Goal: Information Seeking & Learning: Learn about a topic

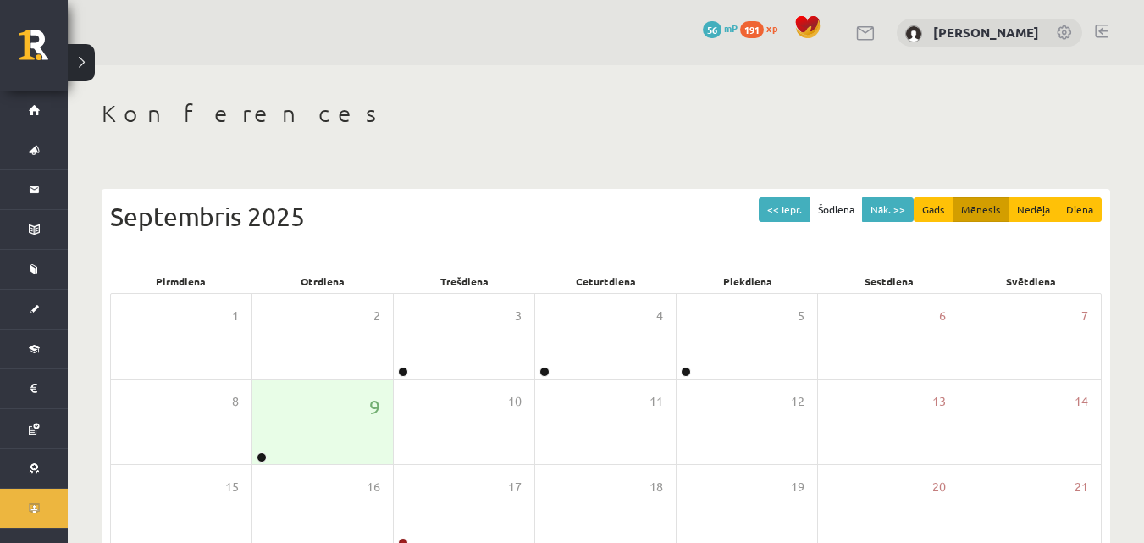
click at [610, 127] on h1 "Konferences" at bounding box center [606, 113] width 1008 height 29
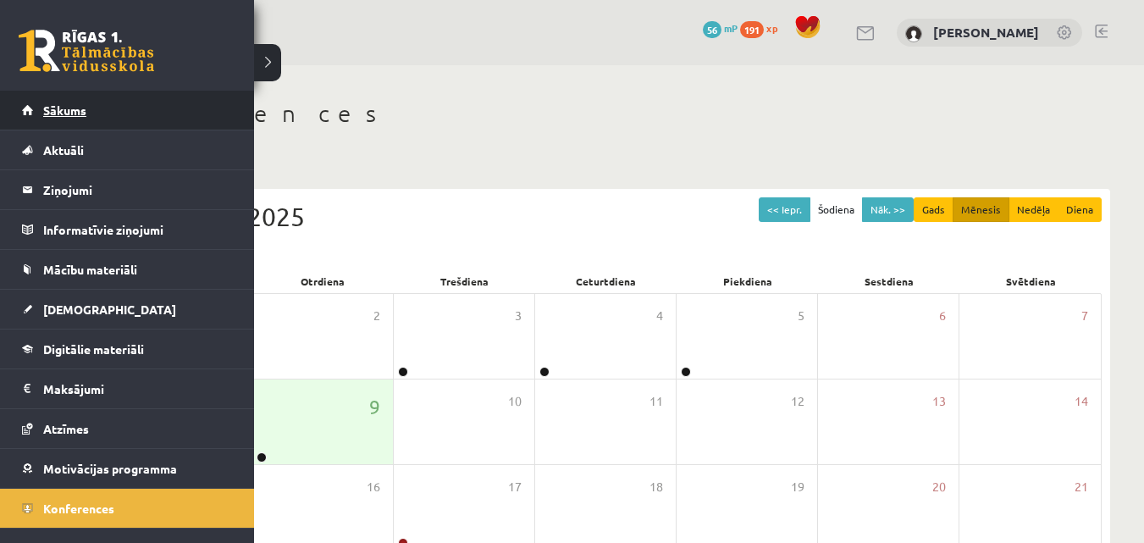
click at [90, 106] on link "Sākums" at bounding box center [127, 110] width 211 height 39
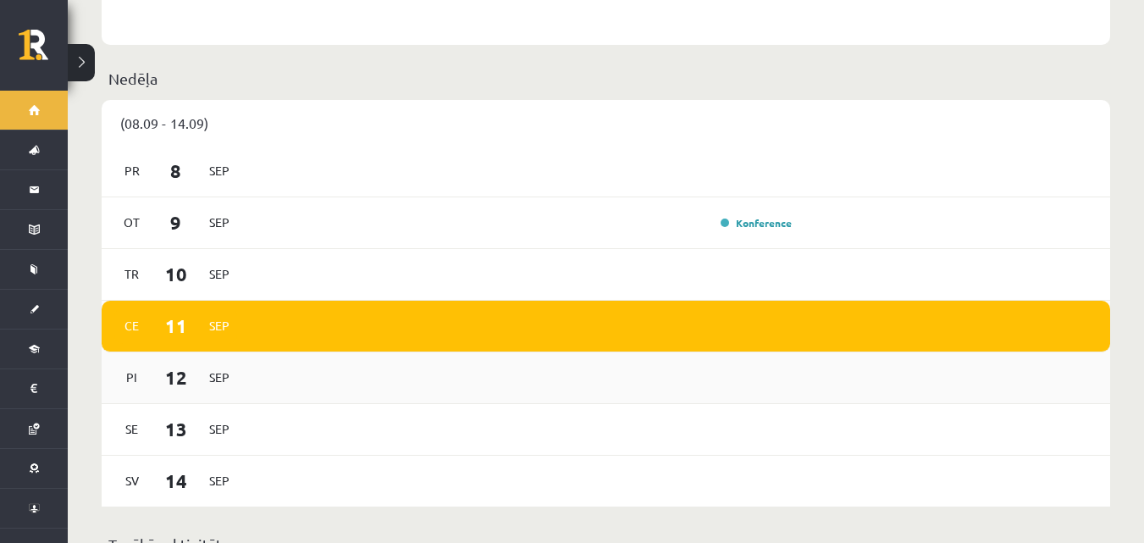
scroll to position [846, 0]
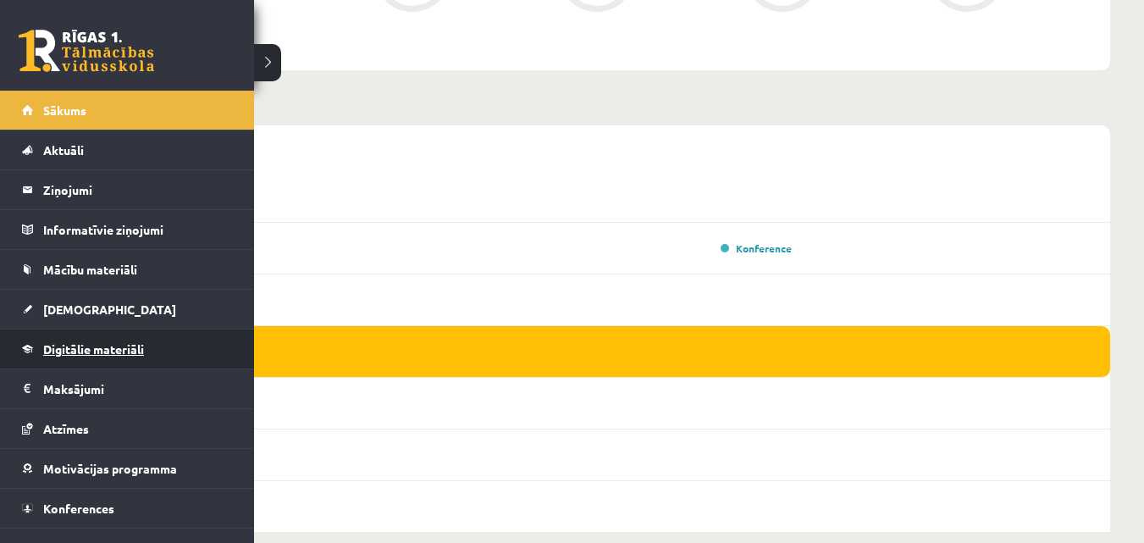
click at [127, 358] on link "Digitālie materiāli" at bounding box center [127, 348] width 211 height 39
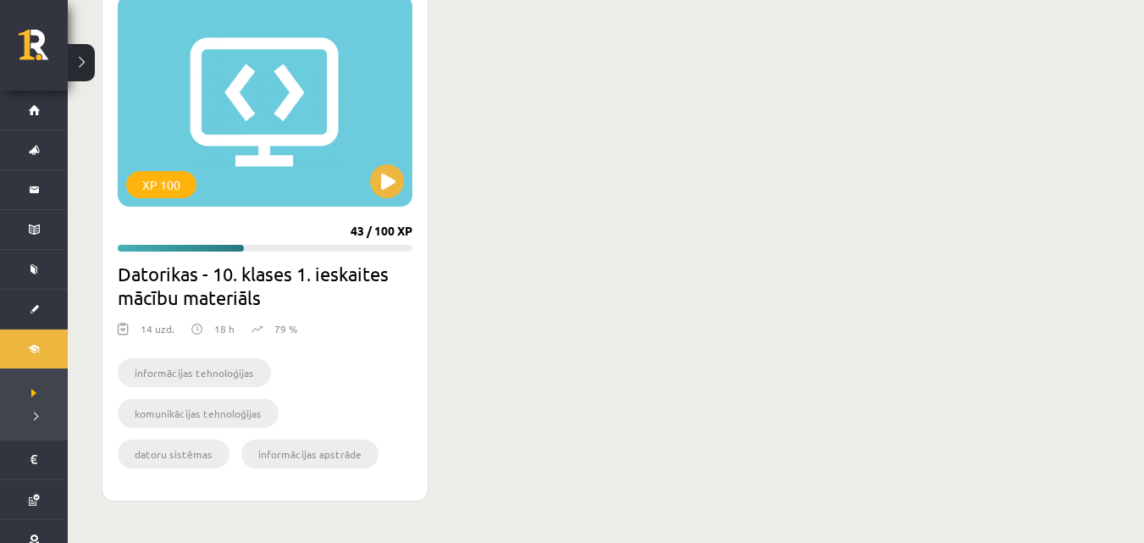
scroll to position [484, 0]
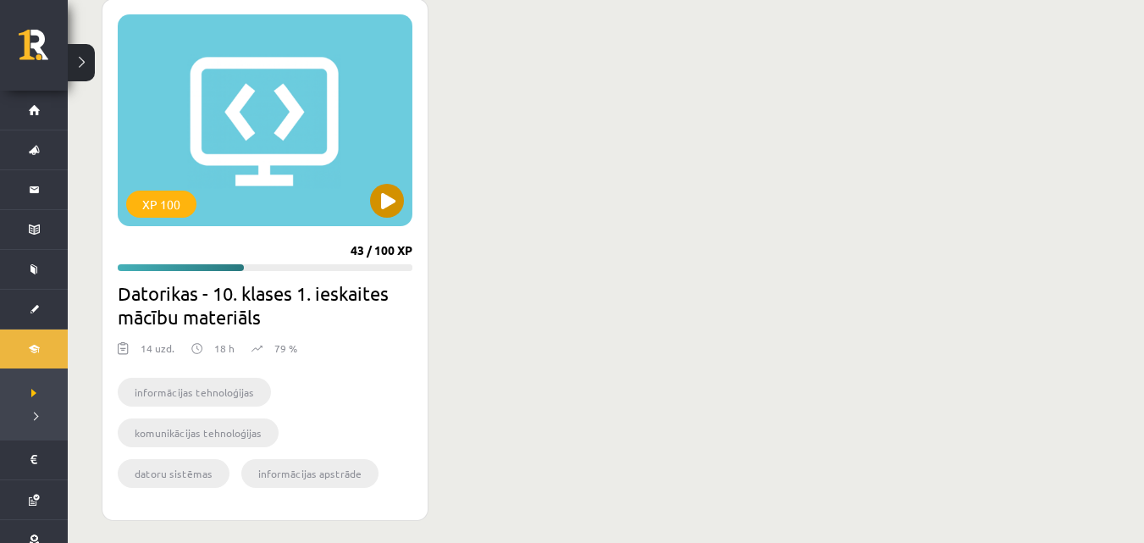
click at [275, 194] on div "XP 100" at bounding box center [265, 120] width 295 height 212
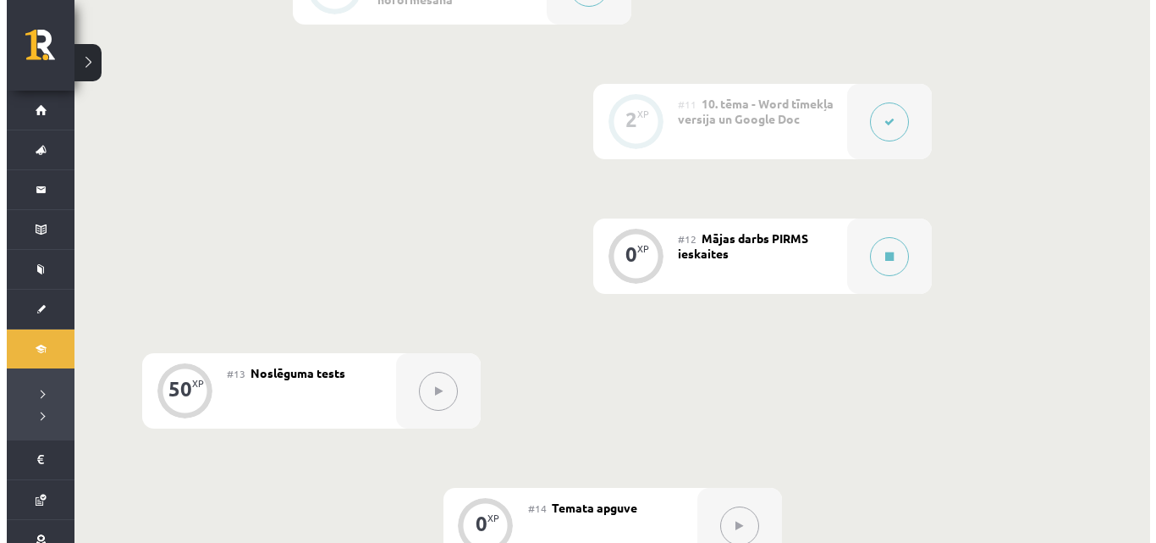
scroll to position [1673, 0]
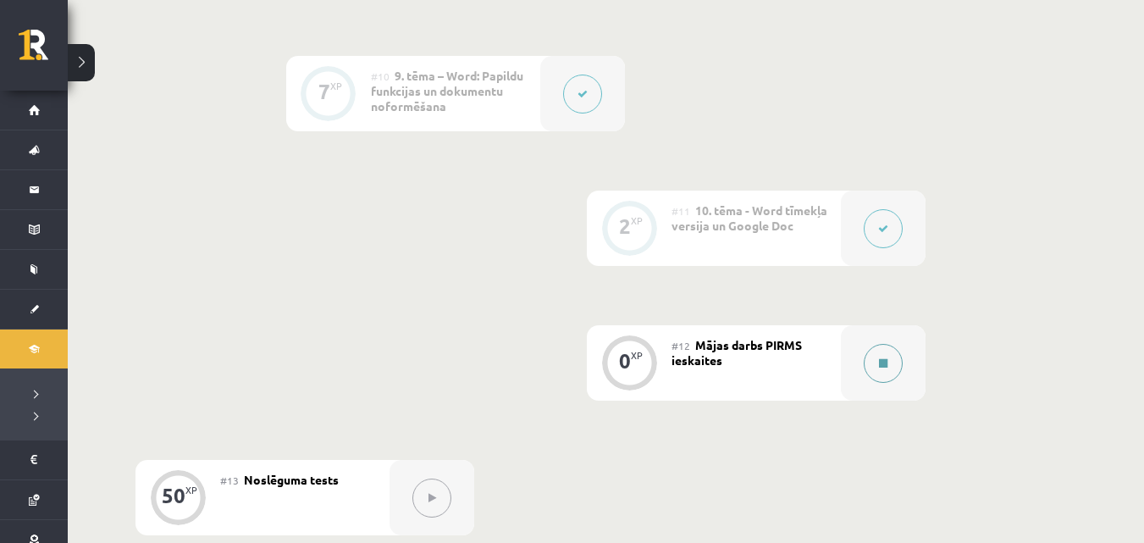
click at [885, 350] on button at bounding box center [882, 363] width 39 height 39
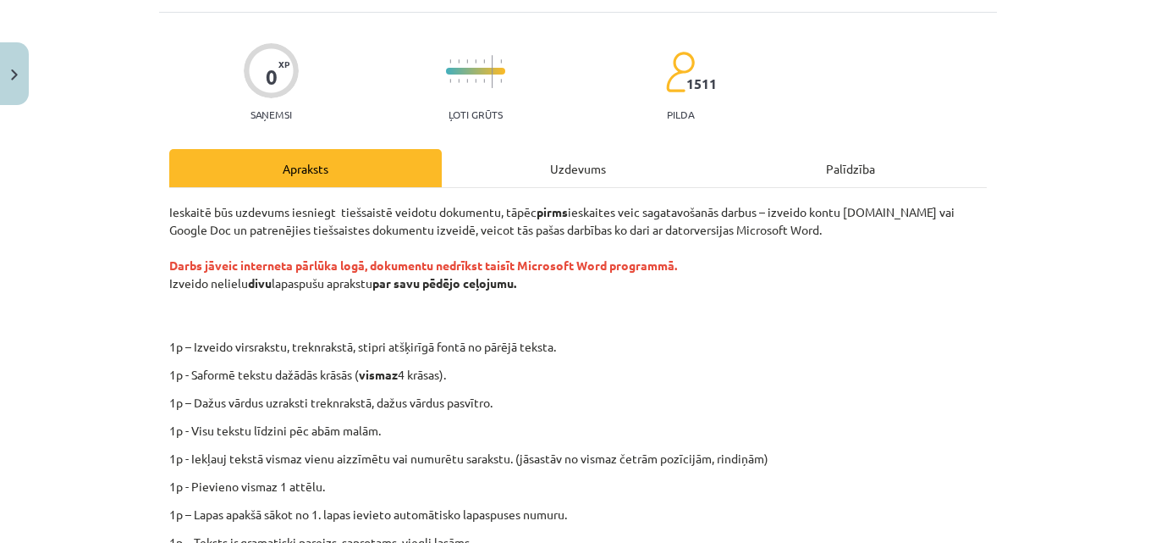
scroll to position [19, 0]
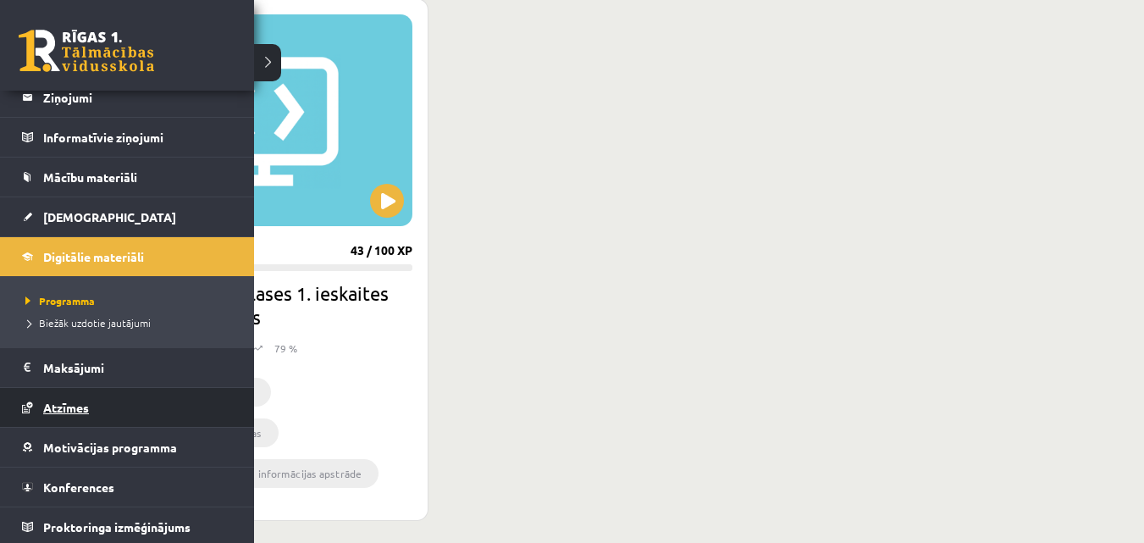
scroll to position [96, 0]
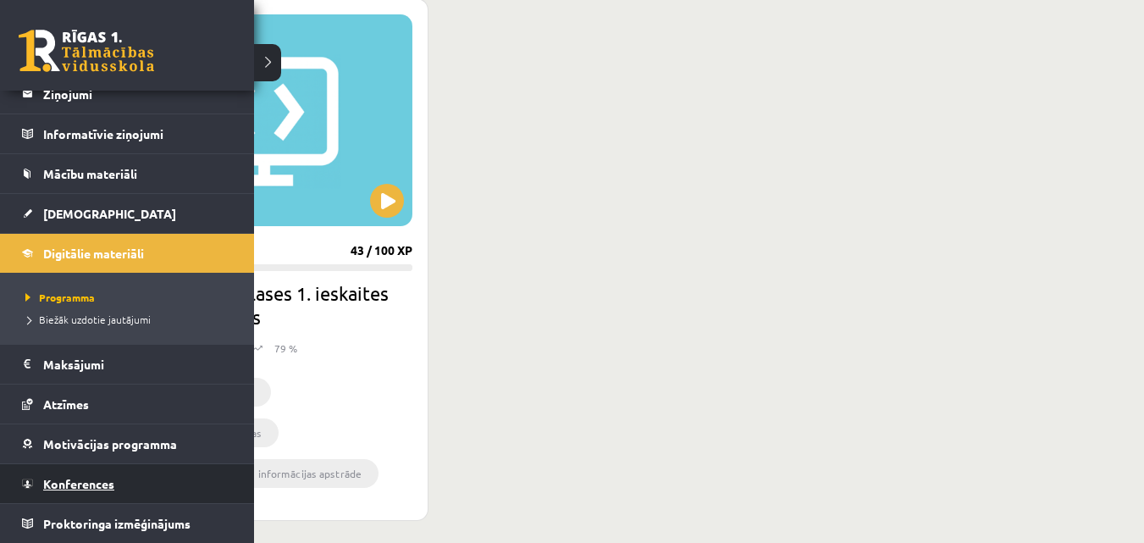
click at [96, 483] on span "Konferences" at bounding box center [78, 483] width 71 height 15
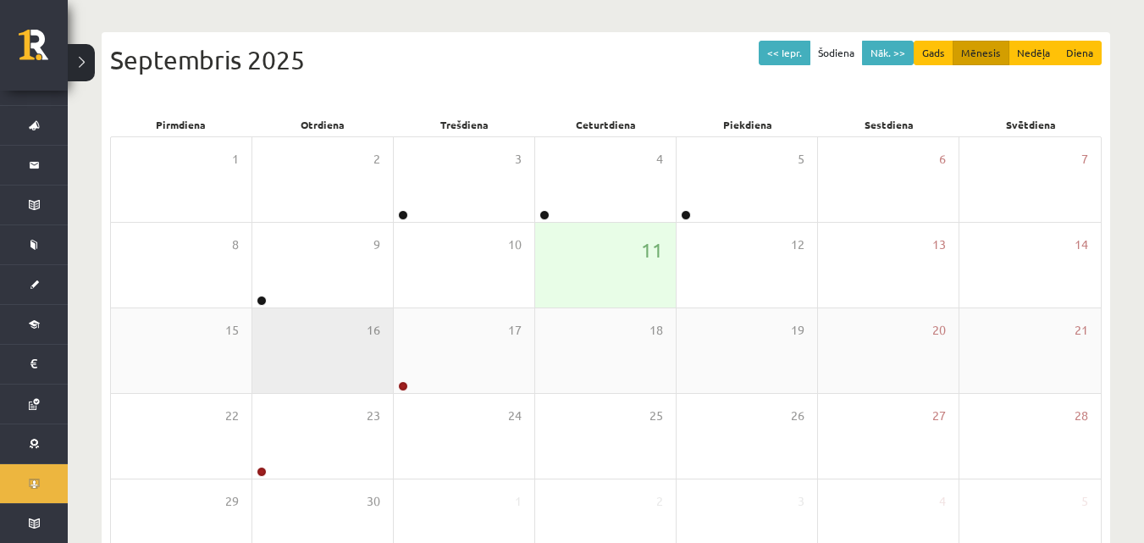
scroll to position [169, 0]
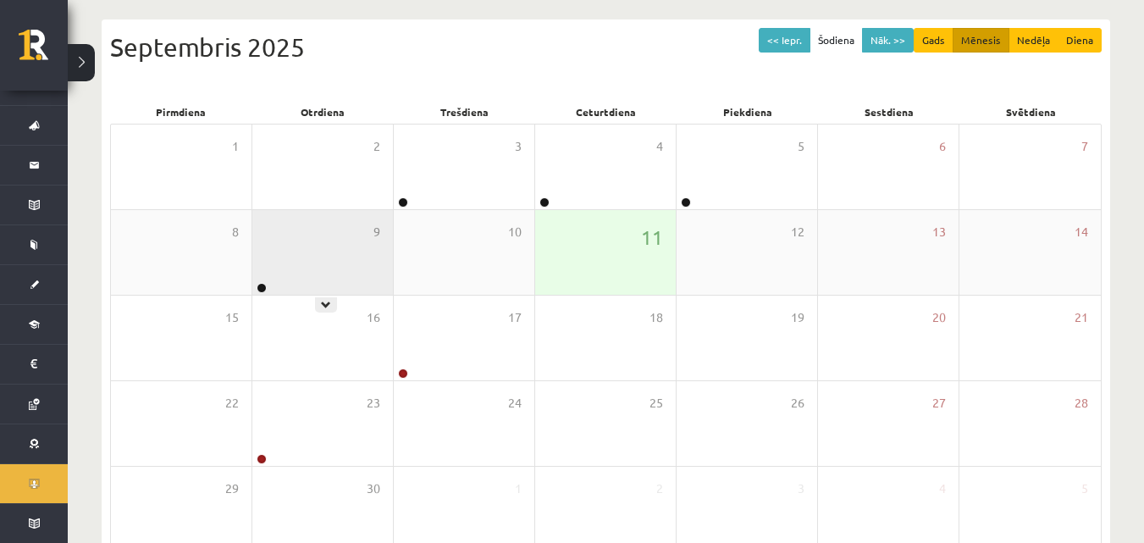
click at [350, 284] on div "9" at bounding box center [322, 252] width 141 height 85
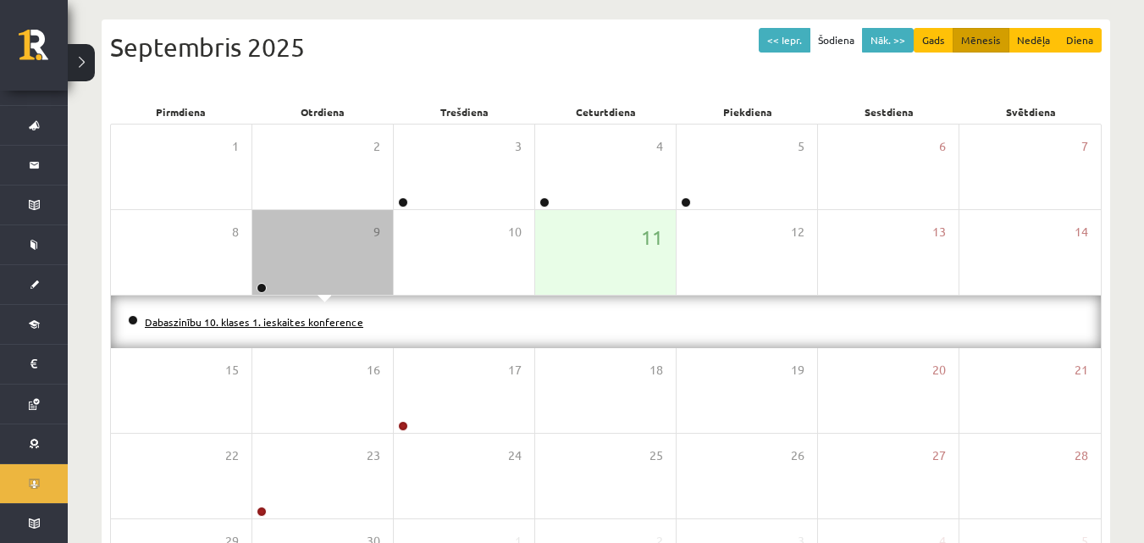
click at [320, 325] on link "Dabaszinību 10. klases 1. ieskaites konference" at bounding box center [254, 322] width 218 height 14
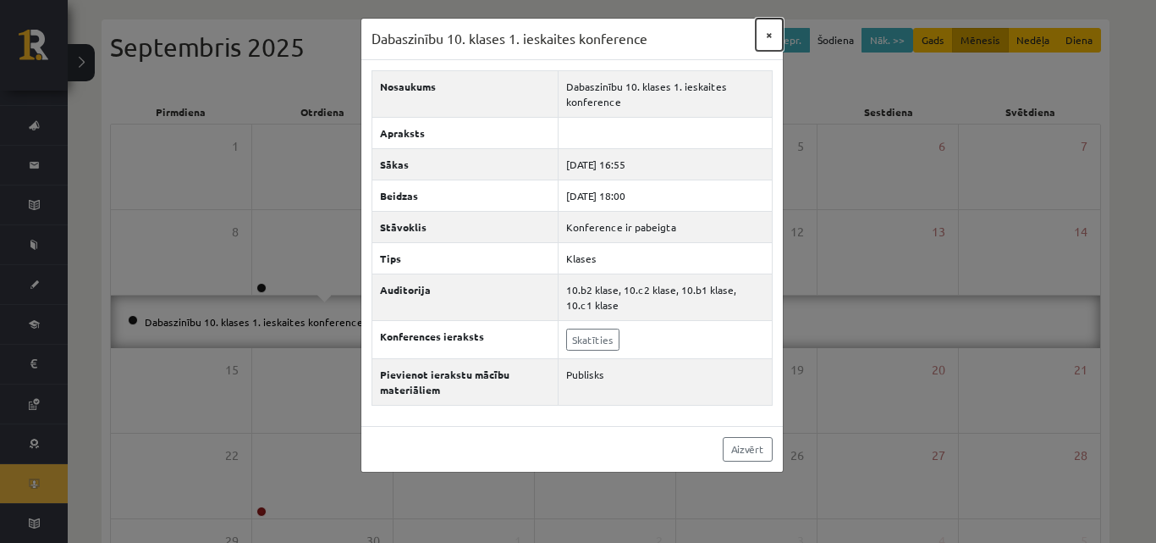
click at [764, 30] on button "×" at bounding box center [769, 35] width 27 height 32
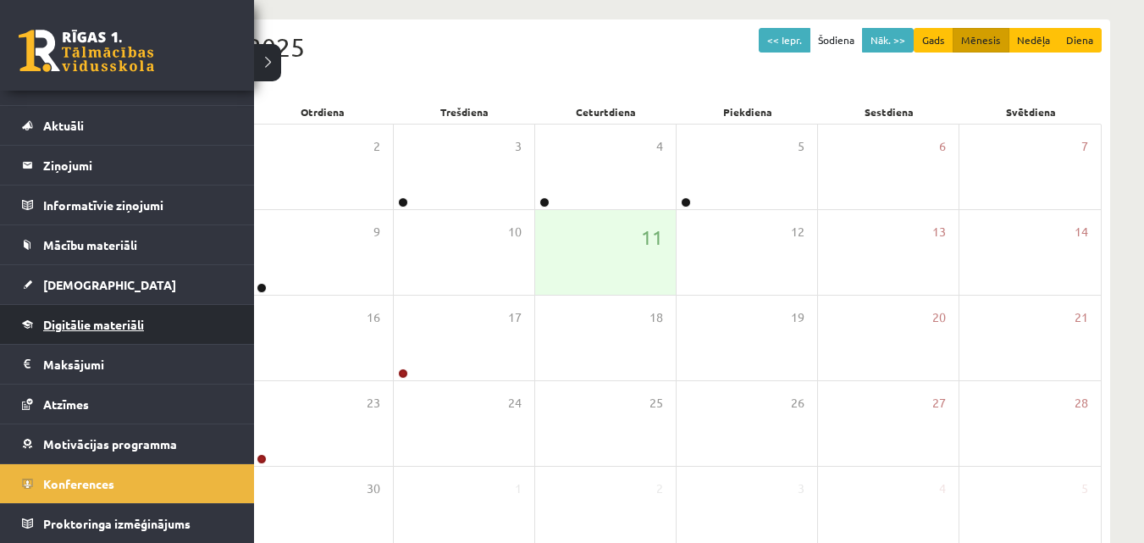
click at [91, 325] on span "Digitālie materiāli" at bounding box center [93, 324] width 101 height 15
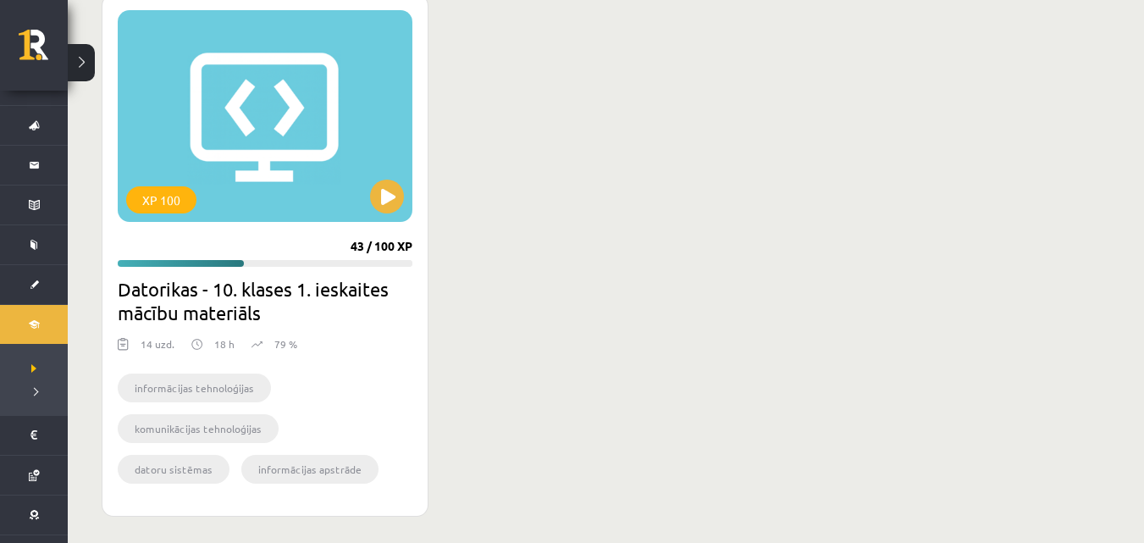
scroll to position [508, 0]
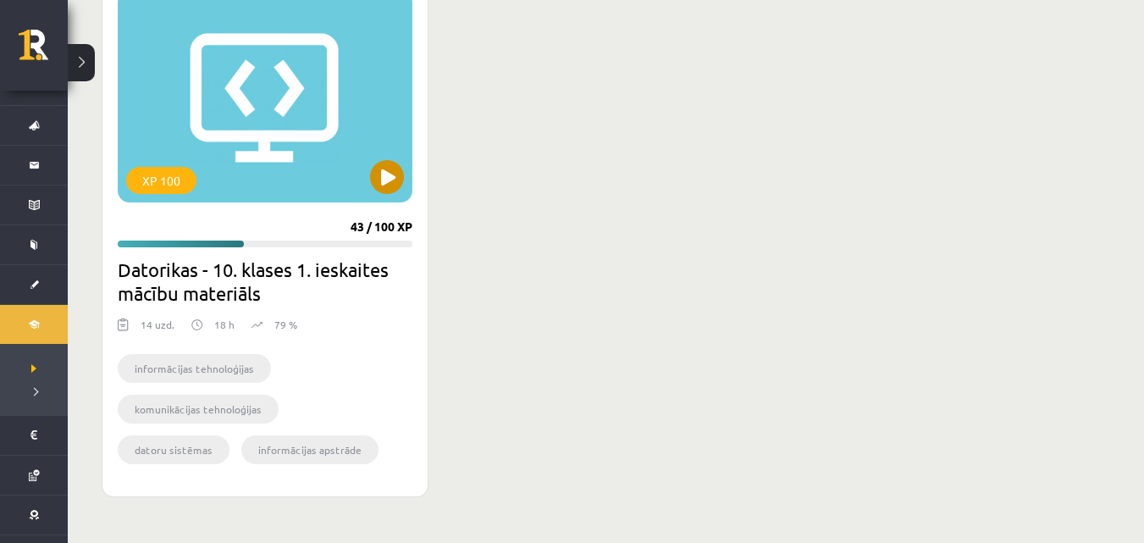
click at [263, 165] on div "XP 100" at bounding box center [265, 97] width 295 height 212
click at [250, 152] on div "XP 100" at bounding box center [265, 97] width 295 height 212
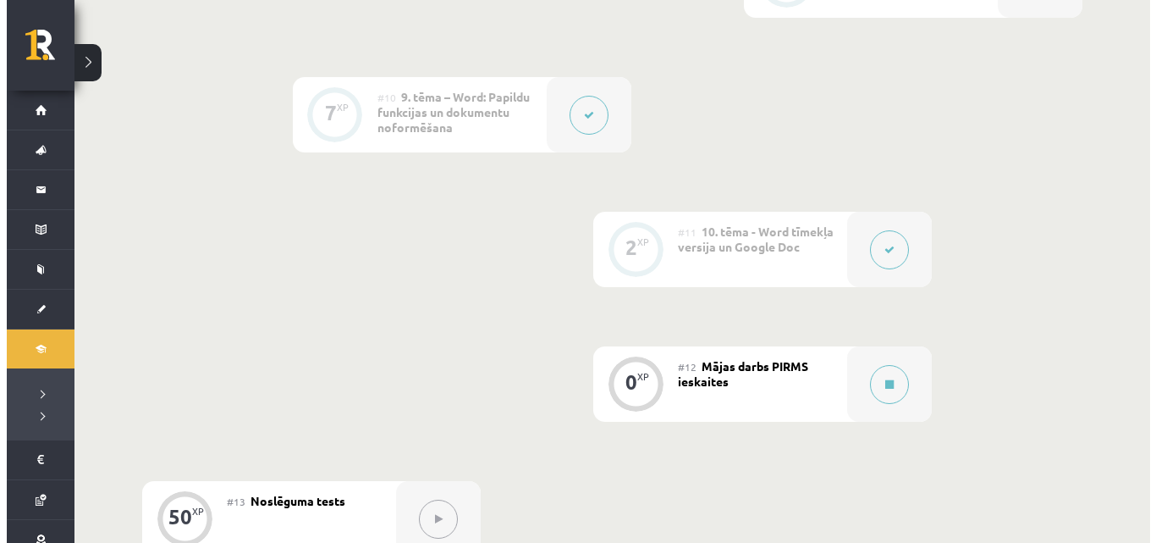
scroll to position [1693, 0]
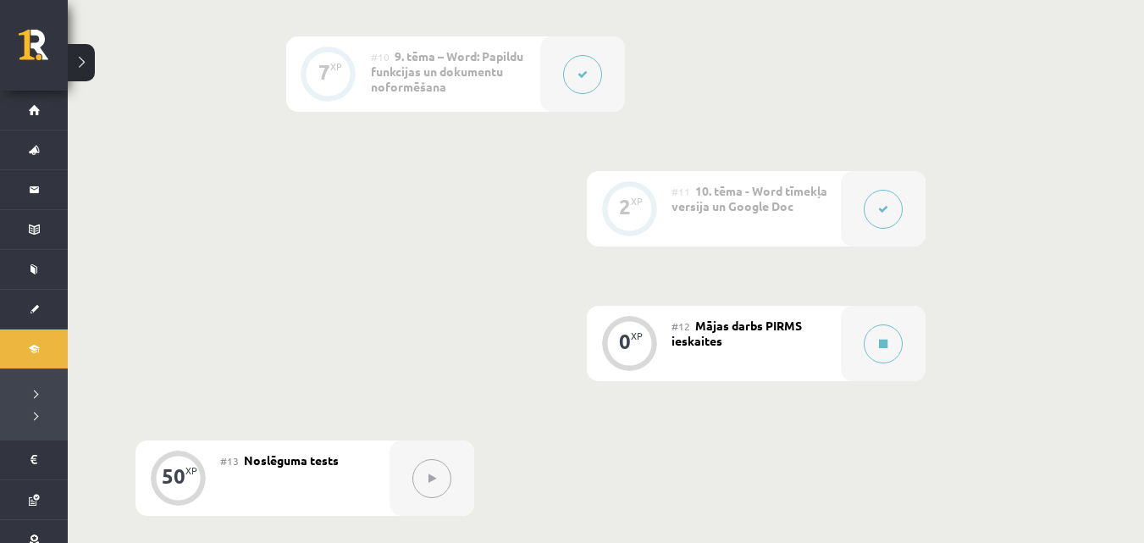
click at [642, 348] on div "0 XP" at bounding box center [629, 341] width 51 height 51
click at [856, 337] on div at bounding box center [883, 343] width 85 height 75
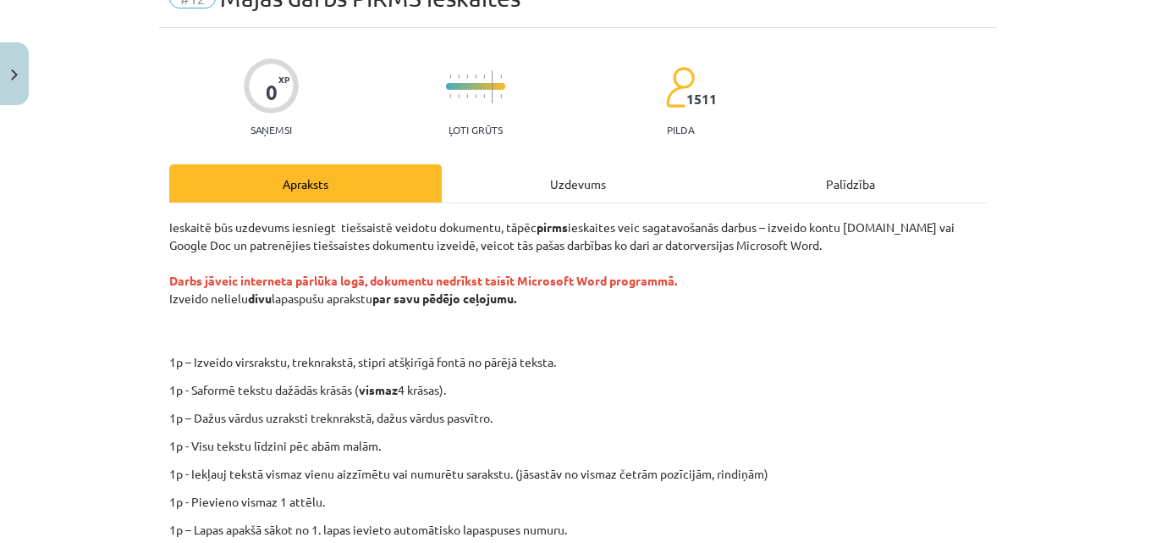
click at [604, 185] on div "Uzdevums" at bounding box center [578, 183] width 273 height 38
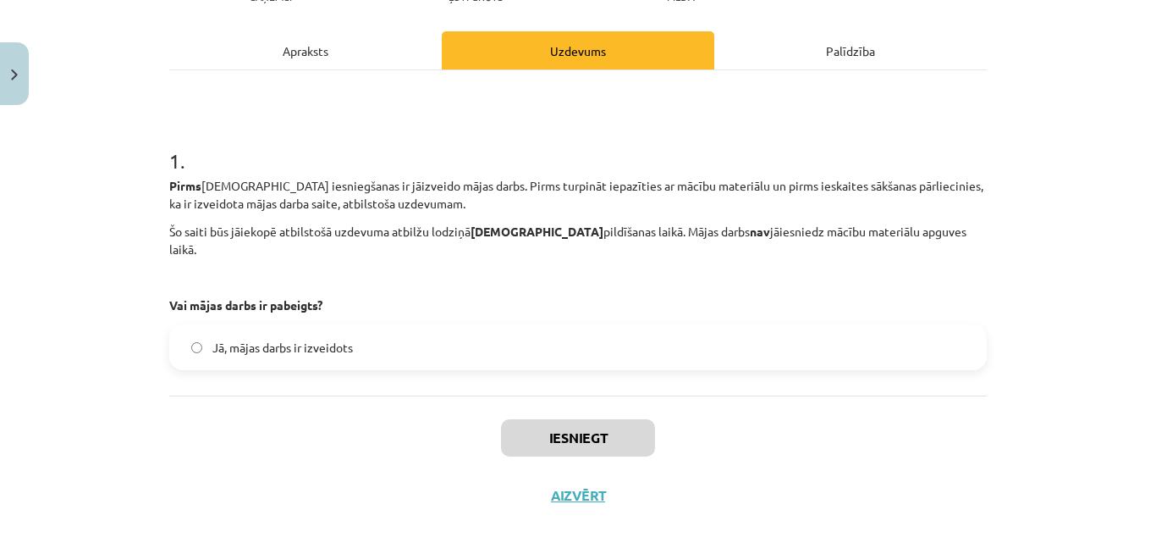
scroll to position [223, 0]
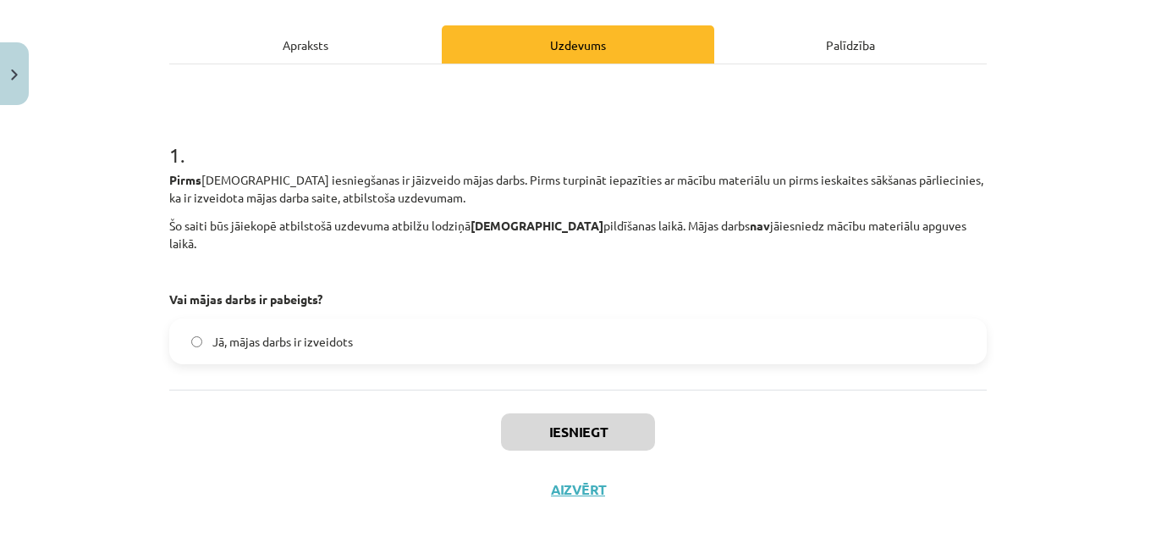
click at [335, 43] on div "Apraksts" at bounding box center [305, 44] width 273 height 38
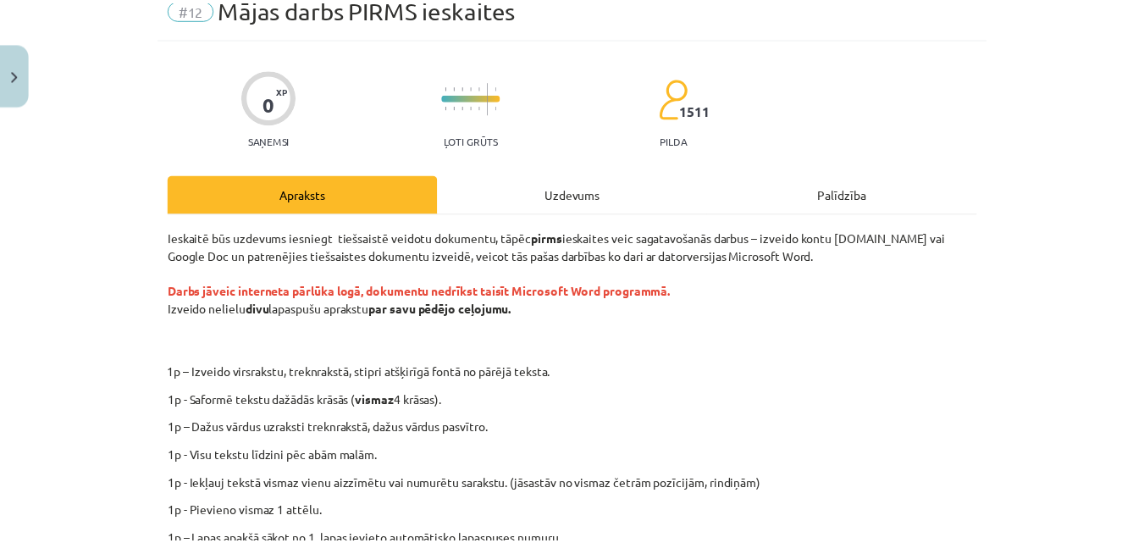
scroll to position [0, 0]
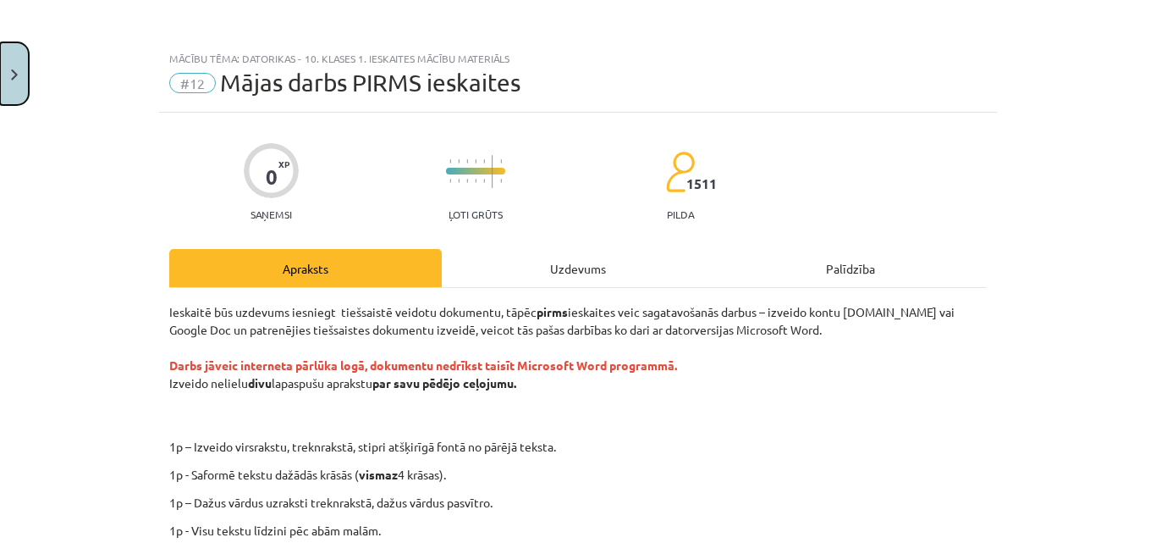
click at [12, 71] on img "Close" at bounding box center [14, 74] width 7 height 11
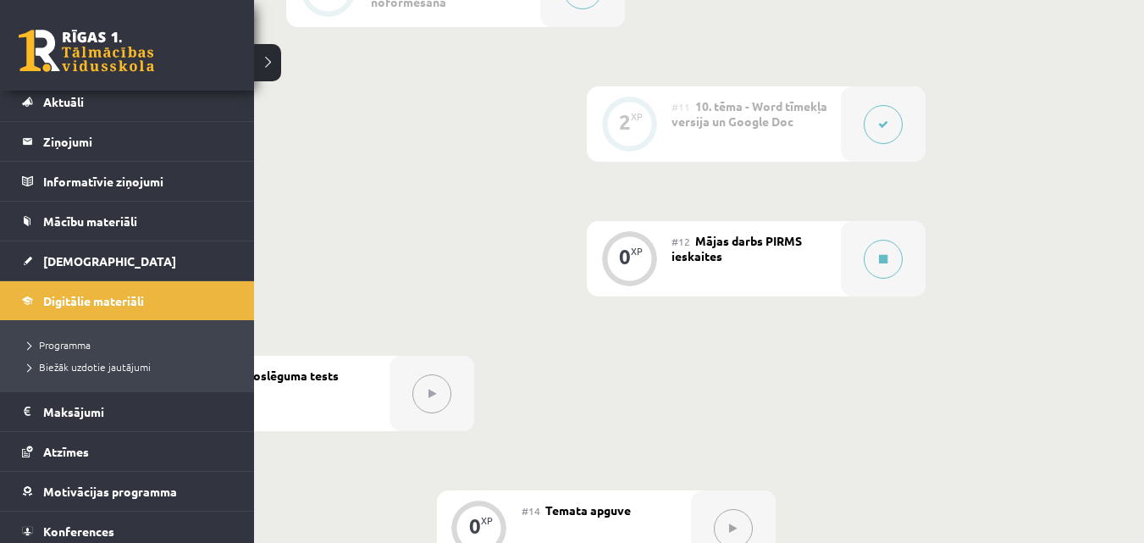
scroll to position [96, 0]
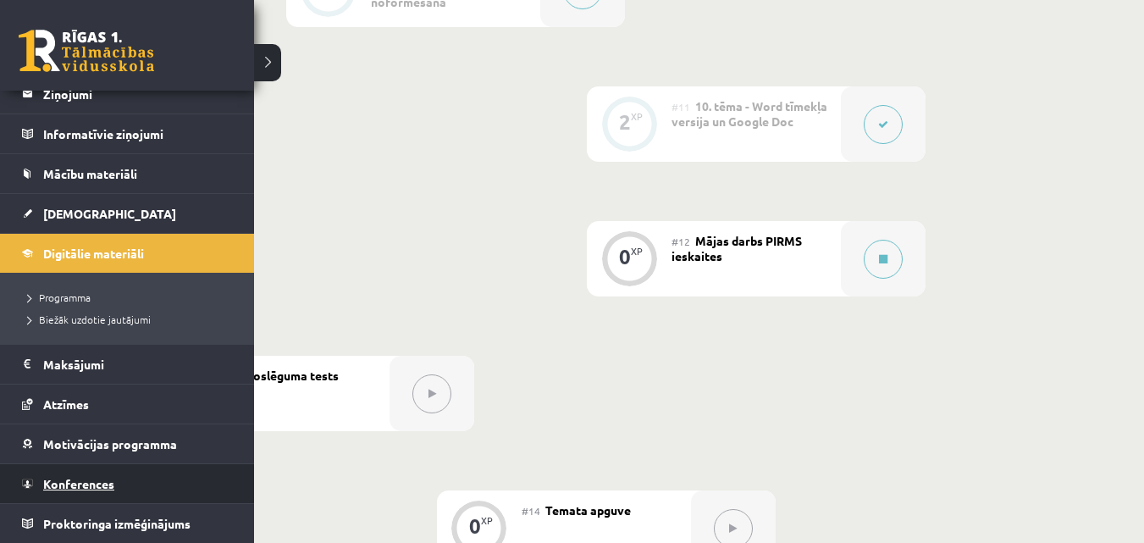
click at [85, 482] on span "Konferences" at bounding box center [78, 483] width 71 height 15
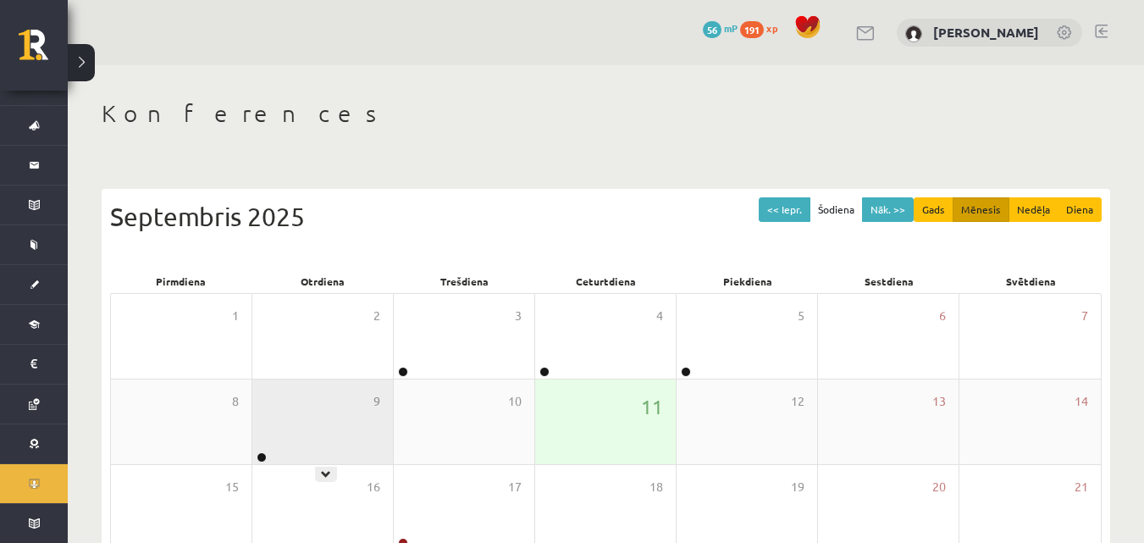
click at [320, 456] on div "9" at bounding box center [322, 421] width 141 height 85
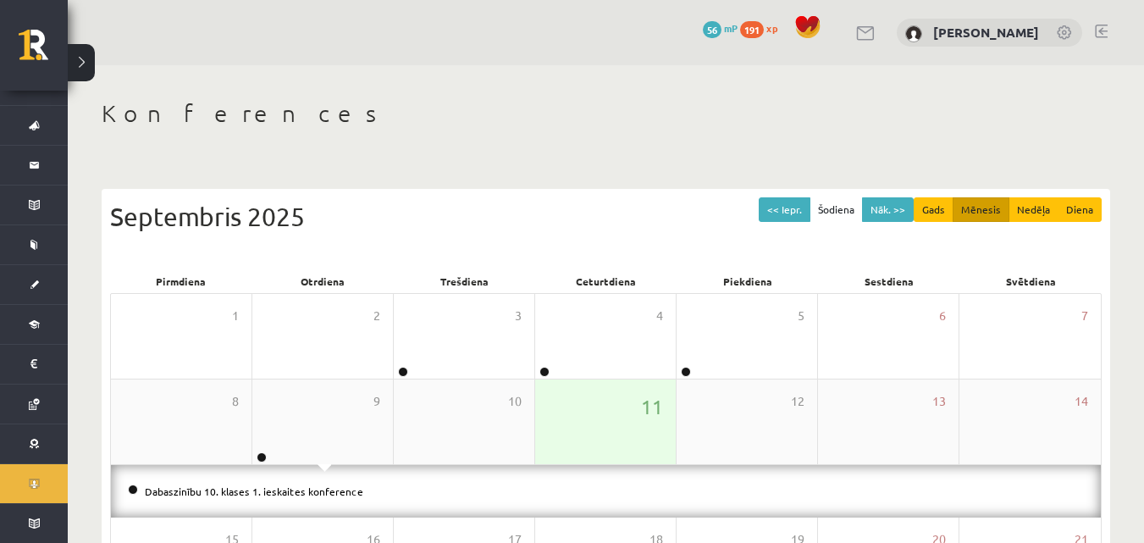
click at [659, 436] on div "11" at bounding box center [605, 421] width 141 height 85
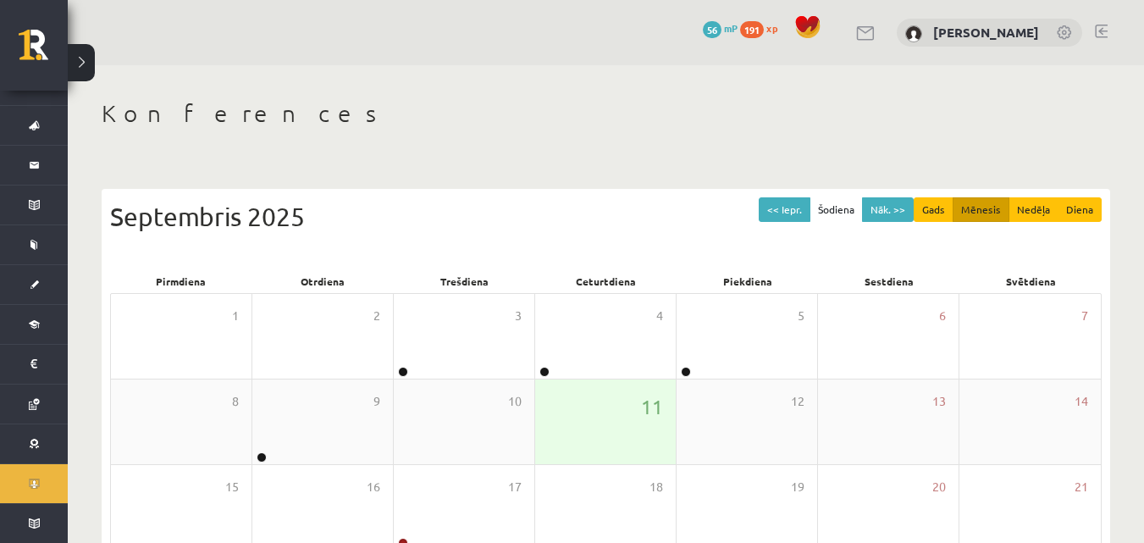
click at [622, 411] on div "11" at bounding box center [605, 421] width 141 height 85
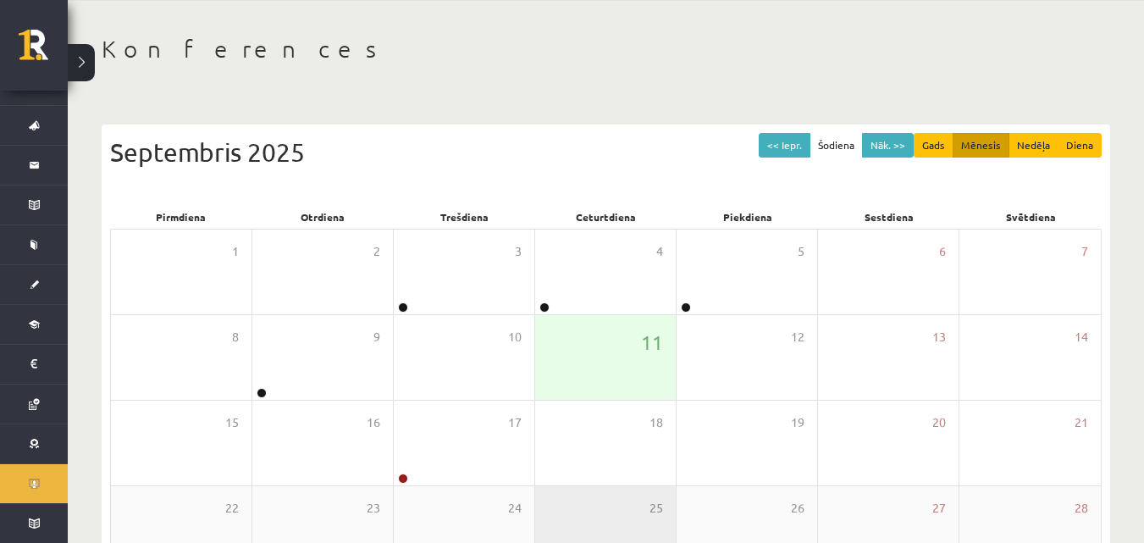
scroll to position [254, 0]
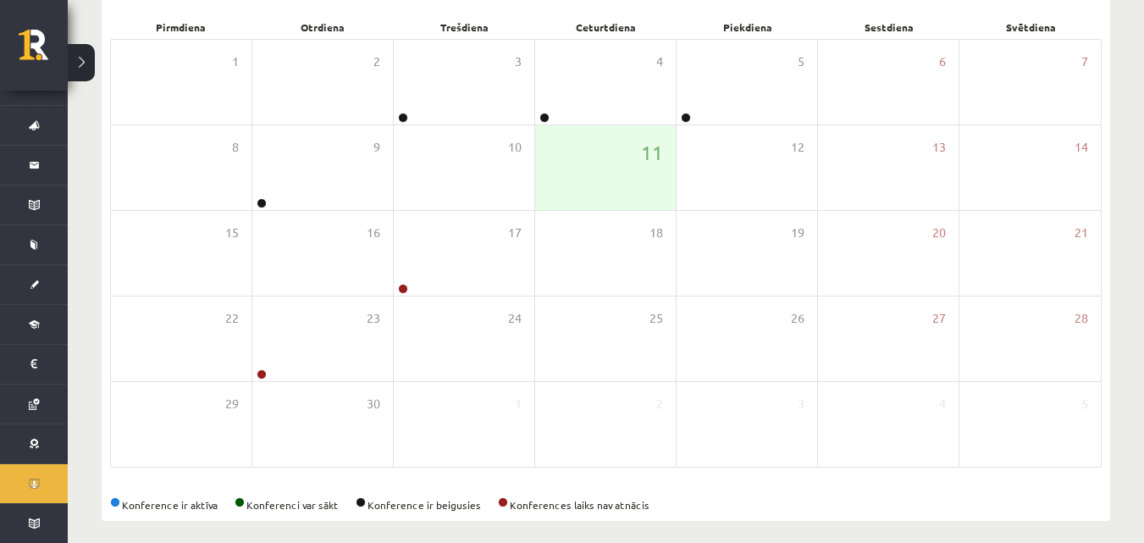
click at [649, 152] on span "11" at bounding box center [652, 152] width 22 height 29
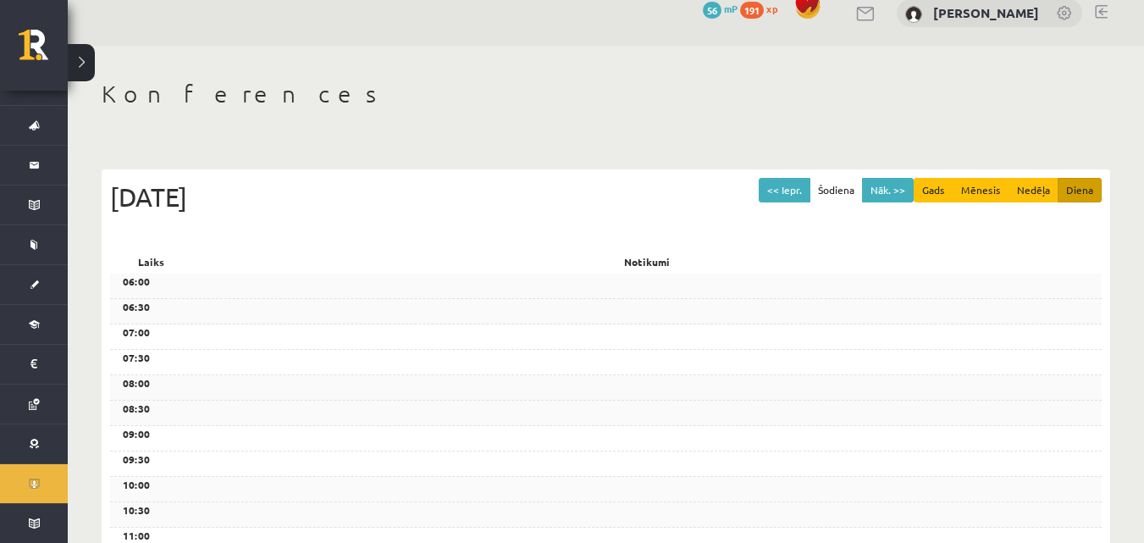
scroll to position [0, 0]
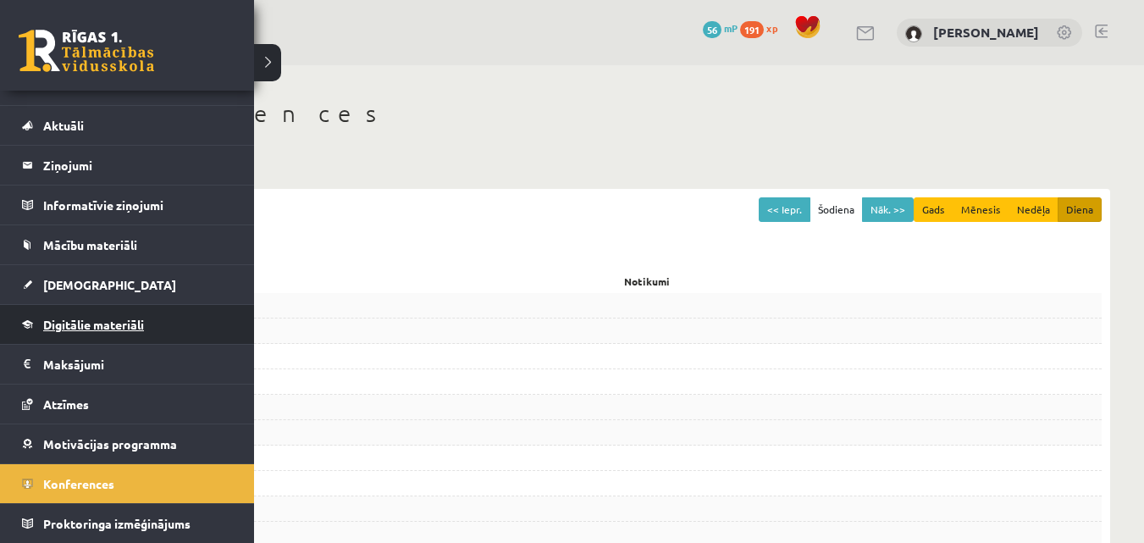
click at [102, 319] on span "Digitālie materiāli" at bounding box center [93, 324] width 101 height 15
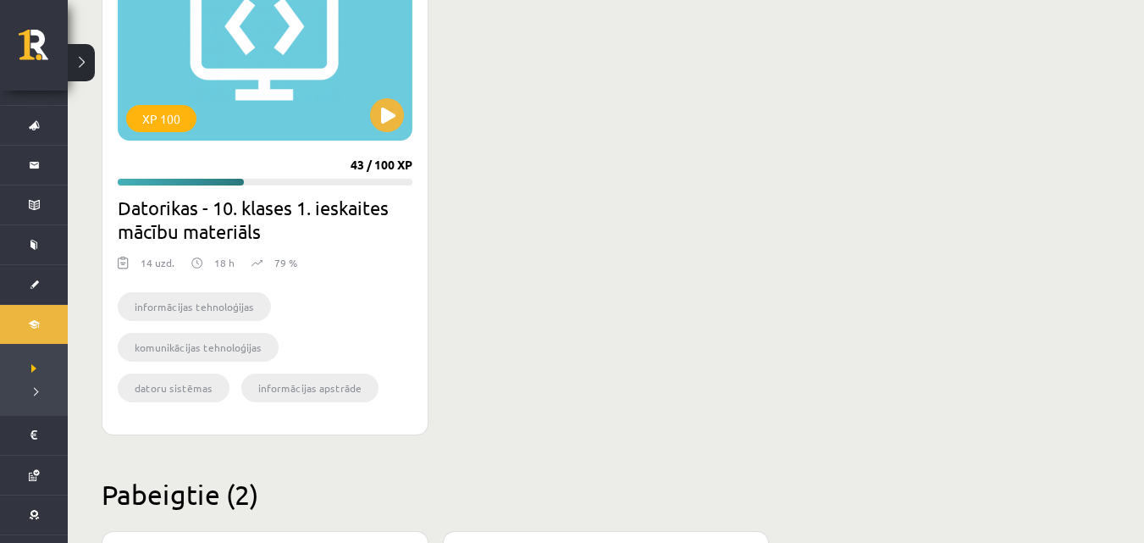
scroll to position [569, 0]
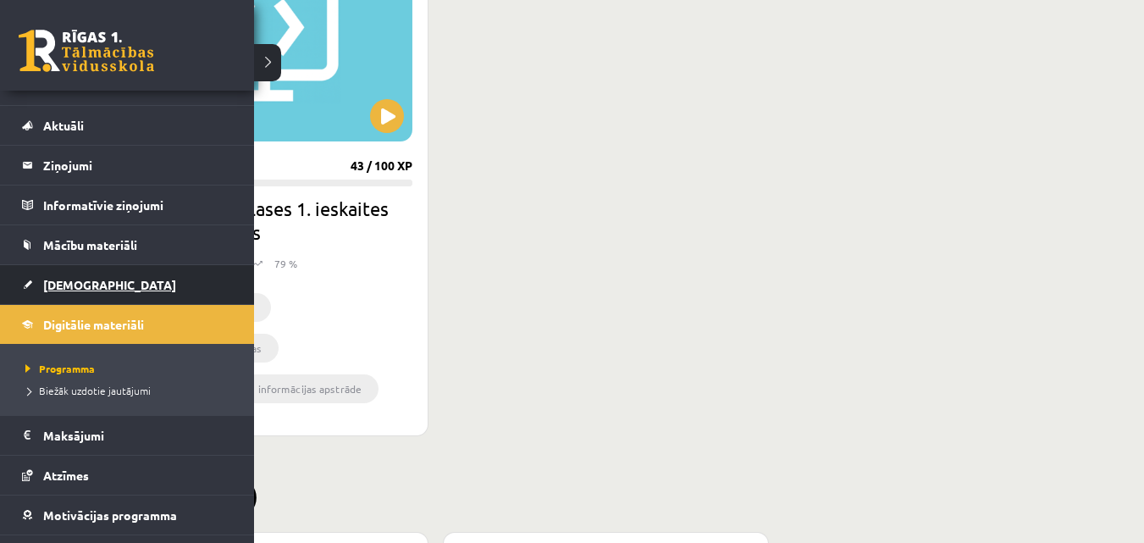
click at [91, 295] on link "[DEMOGRAPHIC_DATA]" at bounding box center [127, 284] width 211 height 39
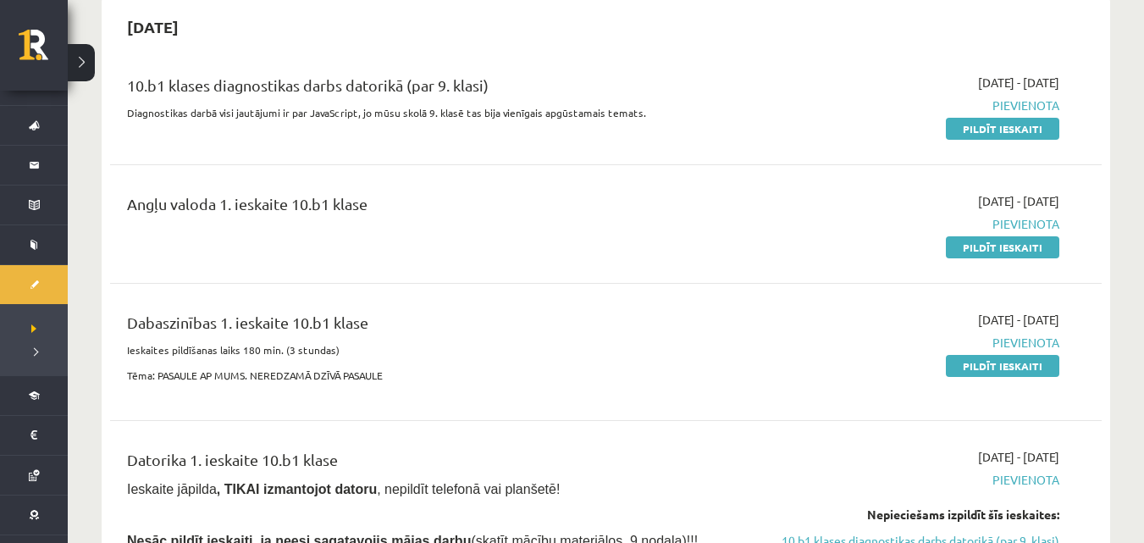
scroll to position [169, 0]
click at [714, 242] on div "Angļu valoda 1. ieskaite 10.b1 klase" at bounding box center [433, 222] width 638 height 63
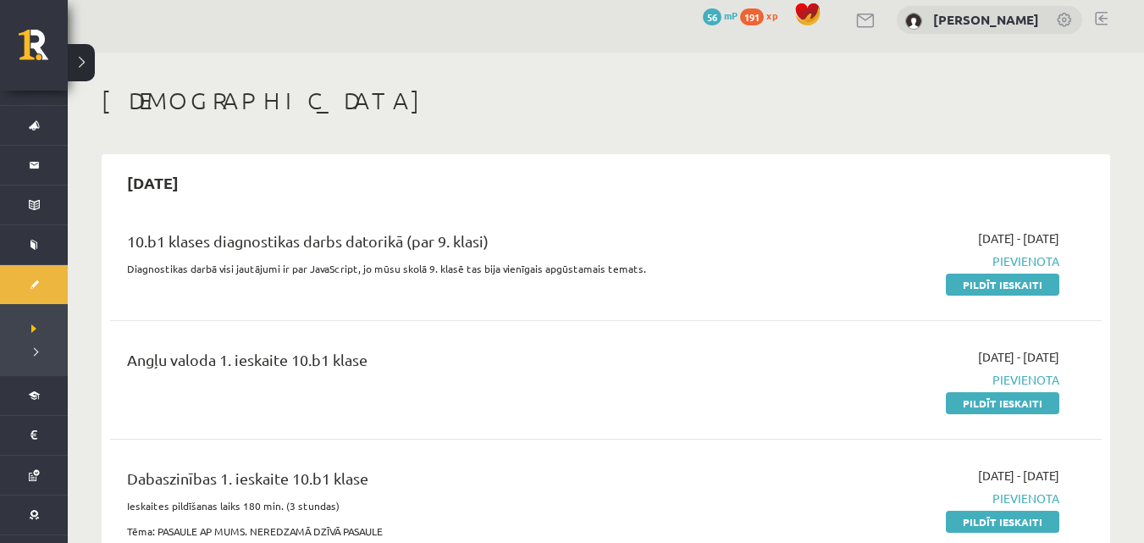
scroll to position [0, 0]
